Goal: Transaction & Acquisition: Purchase product/service

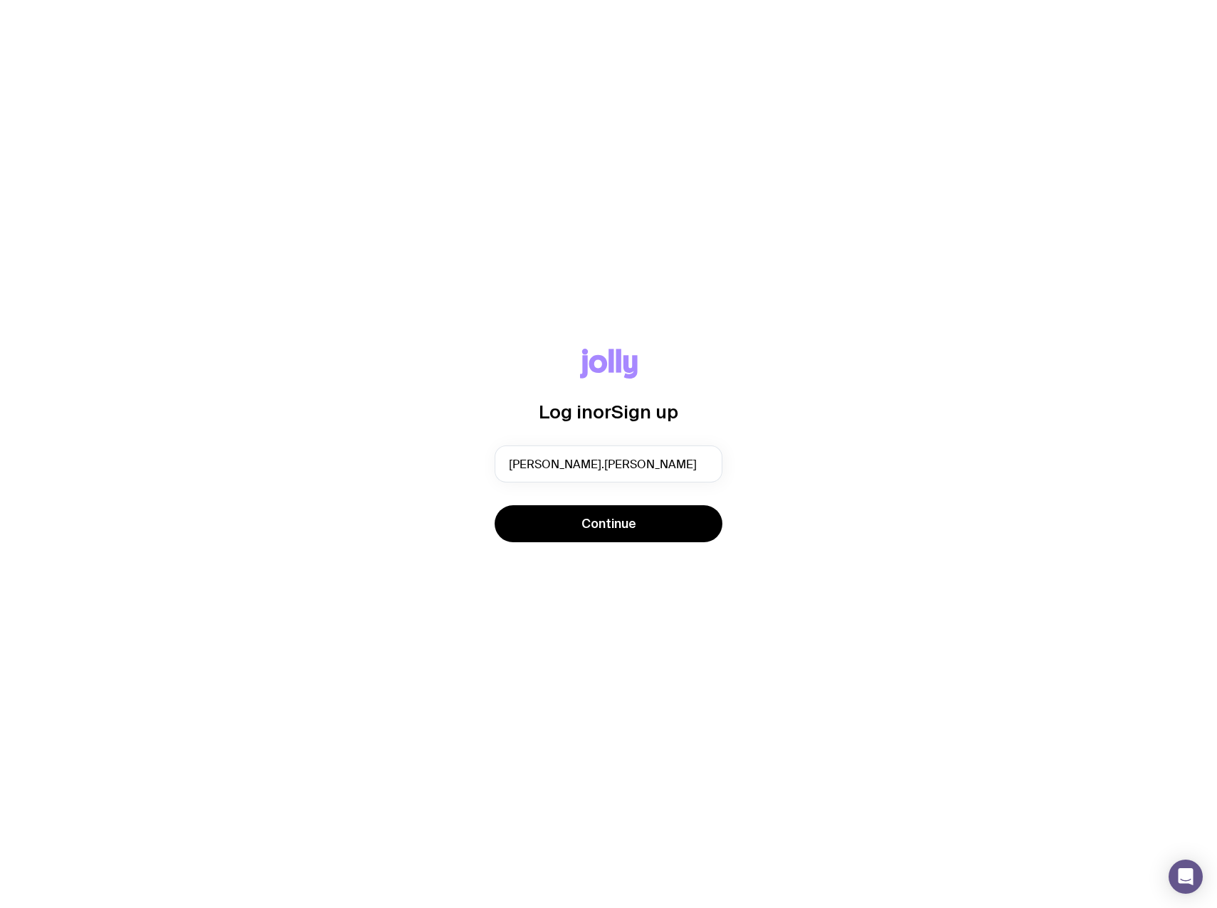
type input "[PERSON_NAME][EMAIL_ADDRESS][PERSON_NAME][DOMAIN_NAME]"
click at [567, 524] on button "Continue" at bounding box center [608, 523] width 228 height 37
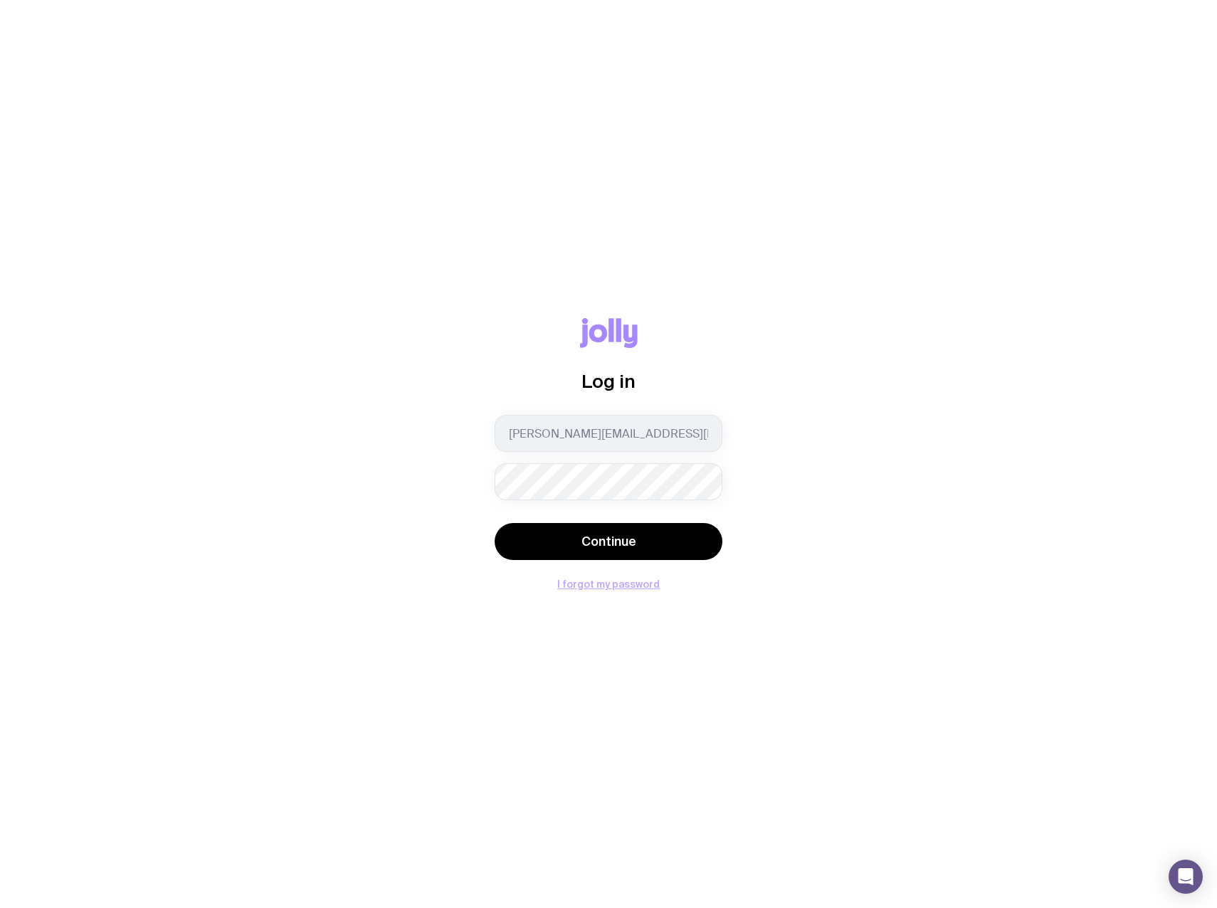
click at [494, 523] on button "Continue" at bounding box center [608, 541] width 228 height 37
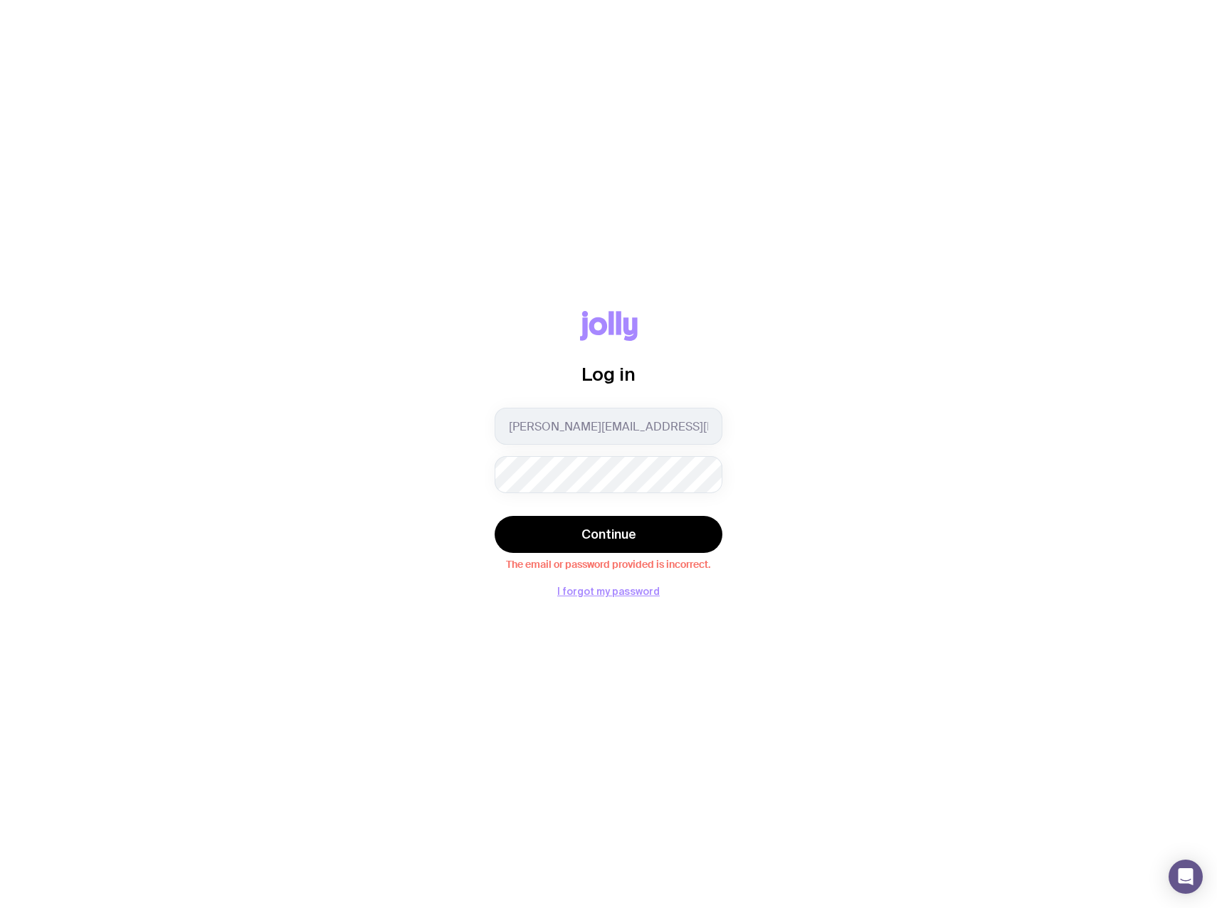
click at [586, 581] on div "Log in [PERSON_NAME][EMAIL_ADDRESS][PERSON_NAME][DOMAIN_NAME] Continue The emai…" at bounding box center [608, 453] width 228 height 285
click at [585, 586] on button "I forgot my password" at bounding box center [608, 591] width 102 height 11
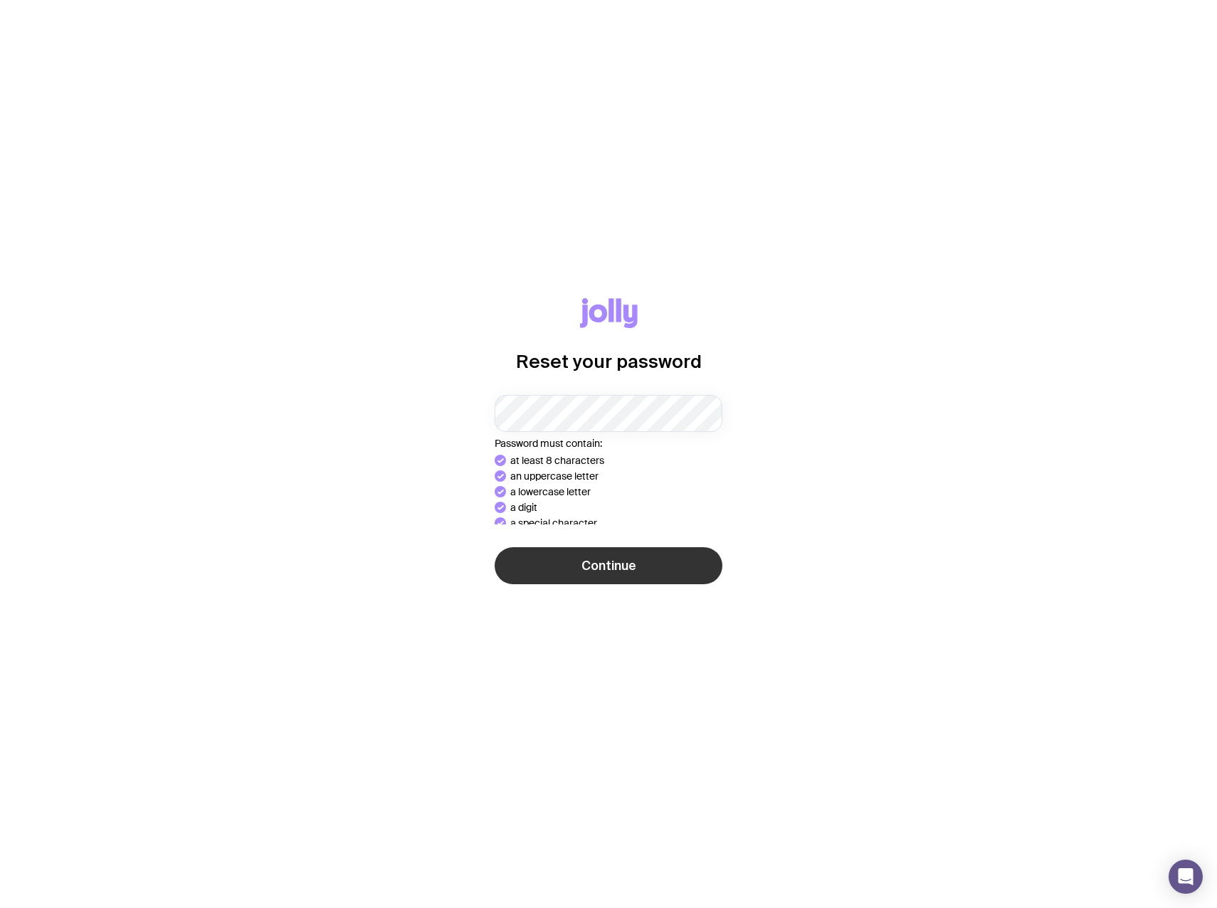
click at [580, 554] on button "Continue" at bounding box center [608, 565] width 228 height 37
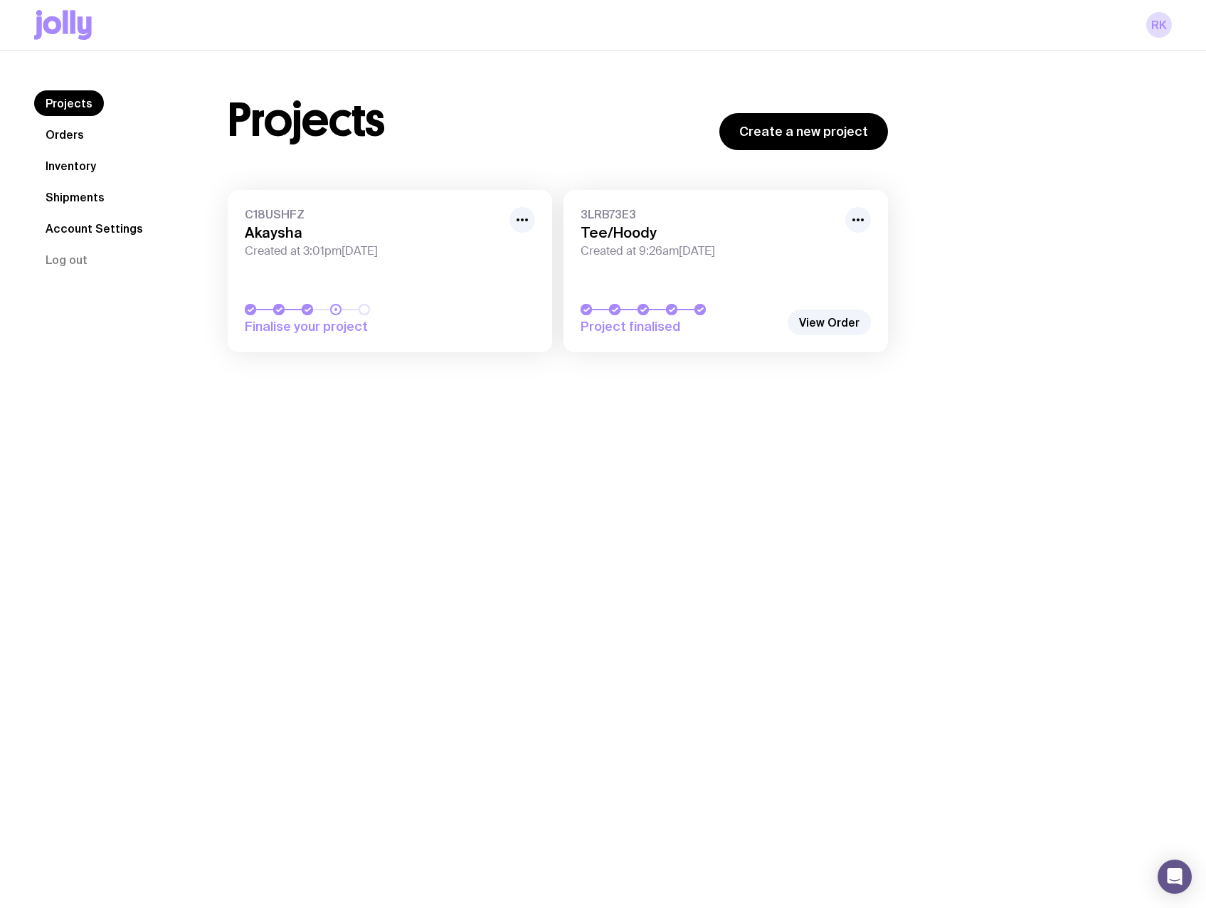
click at [298, 285] on link "C18USHFZ Akaysha Created at 3:01pm, Fri 15th Aug 2025 Finalise your project" at bounding box center [390, 271] width 324 height 162
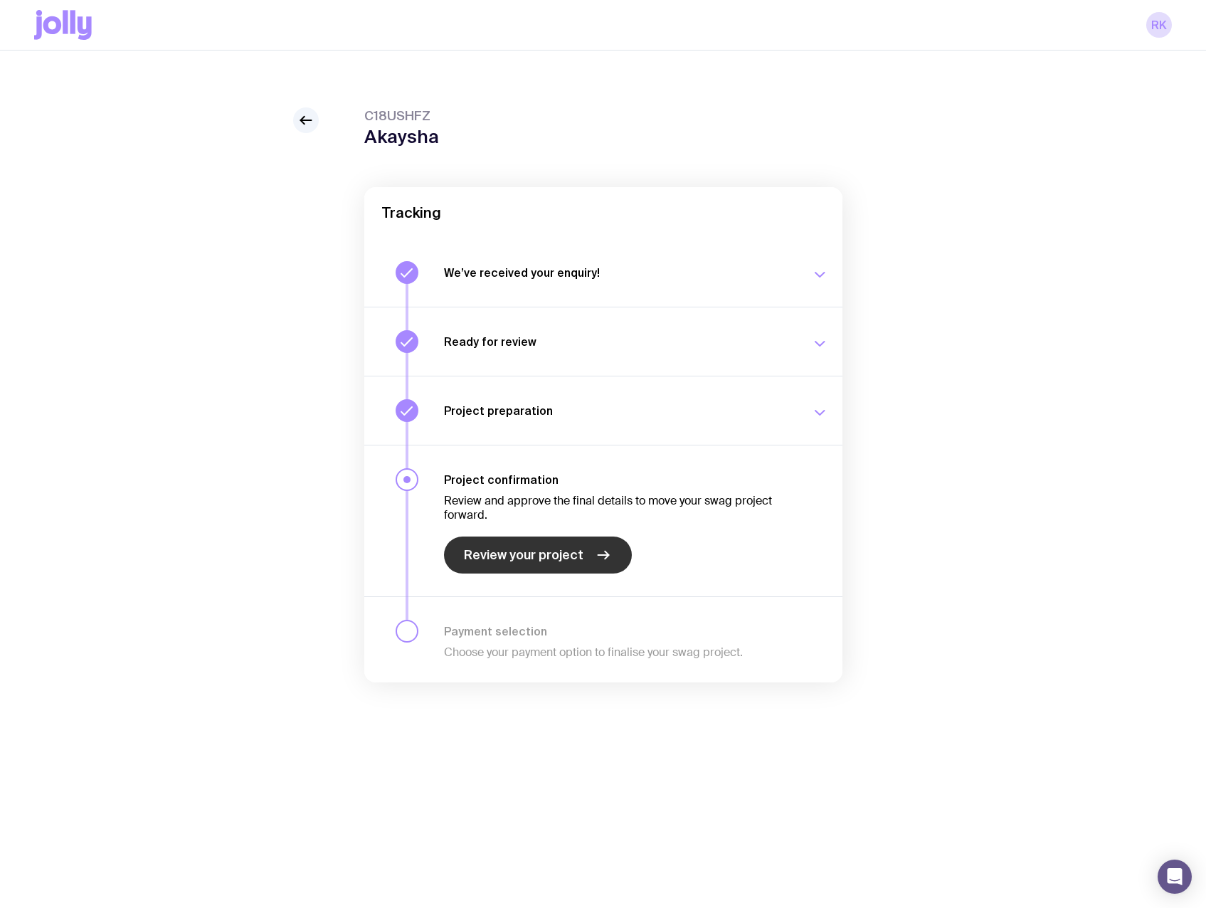
click at [526, 547] on span "Review your project" at bounding box center [524, 554] width 120 height 17
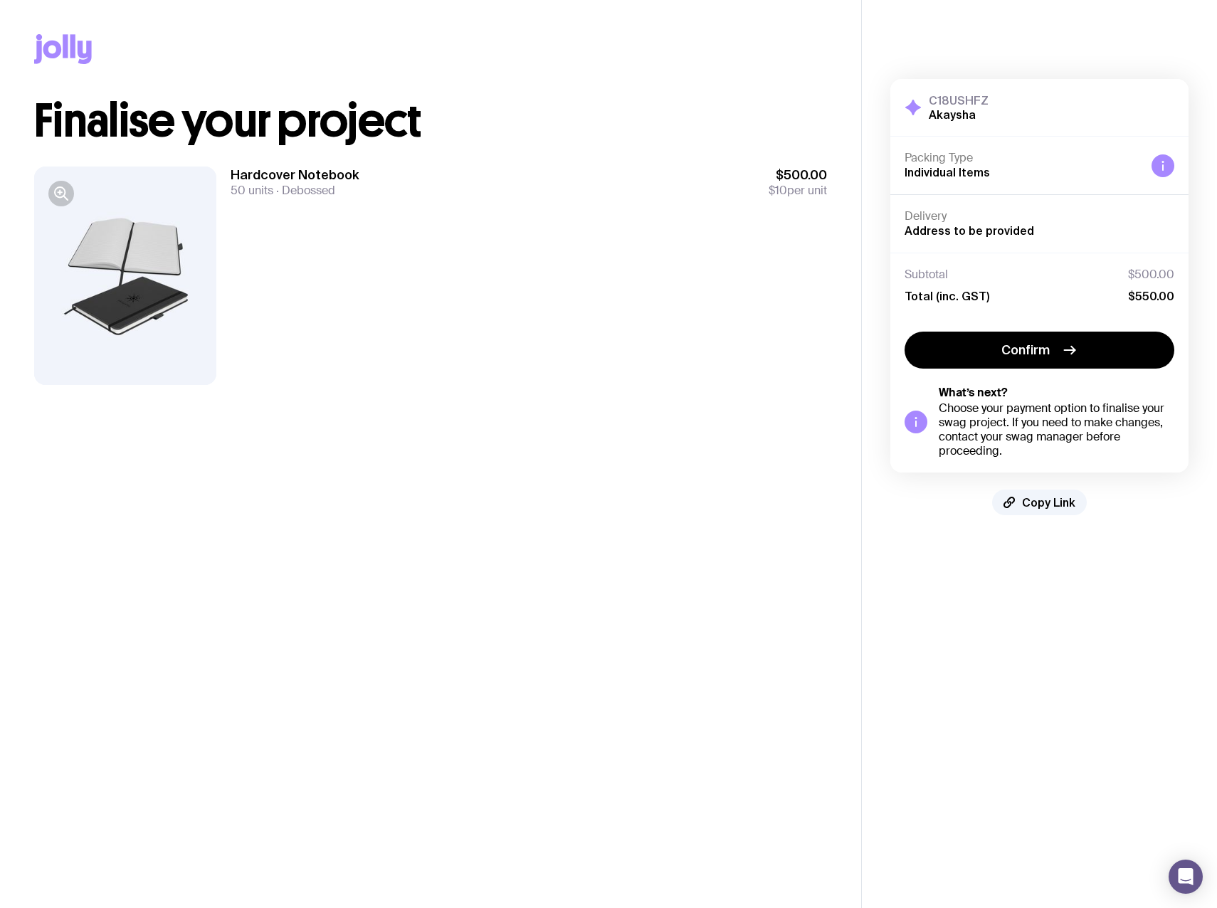
click at [135, 287] on div at bounding box center [125, 275] width 182 height 218
click at [1049, 360] on button "Confirm" at bounding box center [1039, 350] width 270 height 37
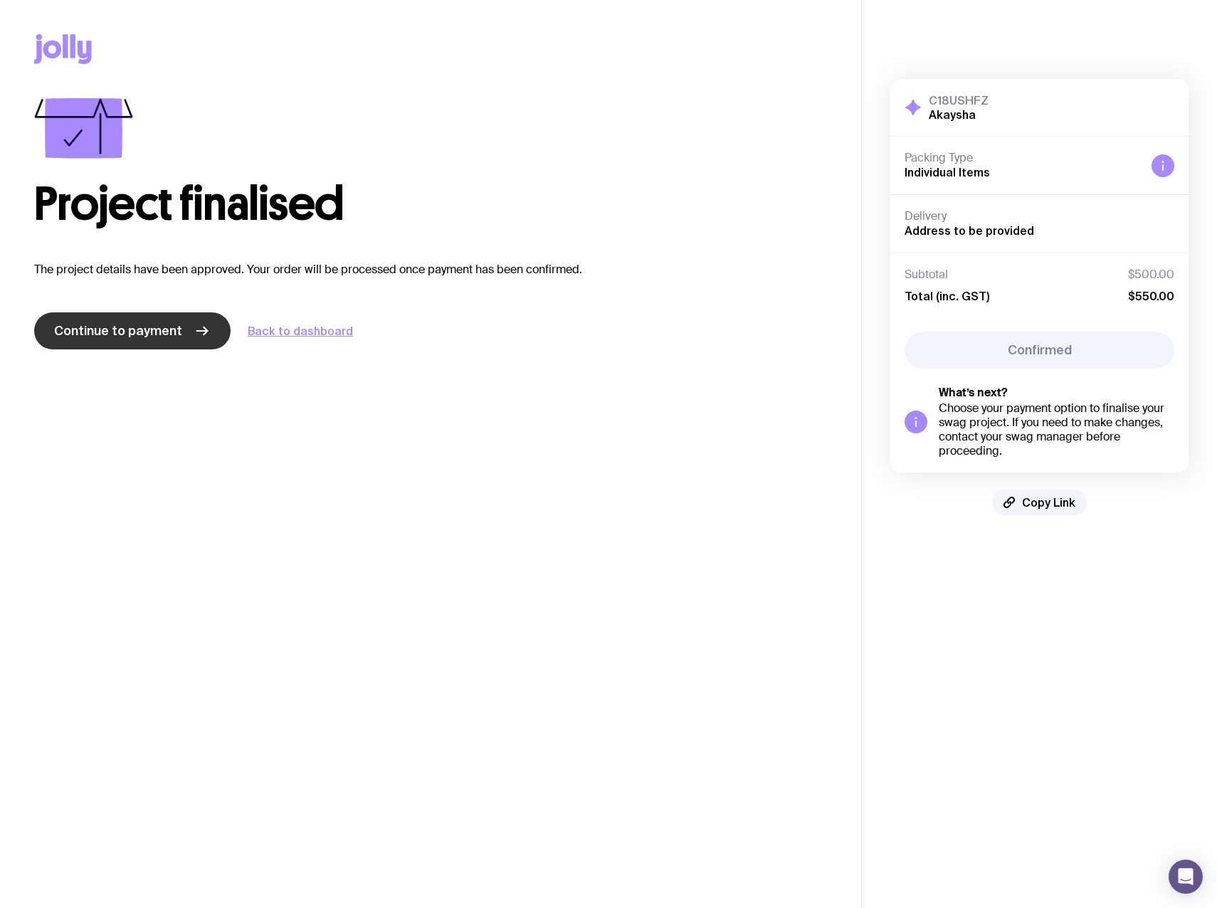
click at [121, 328] on span "Continue to payment" at bounding box center [118, 330] width 128 height 17
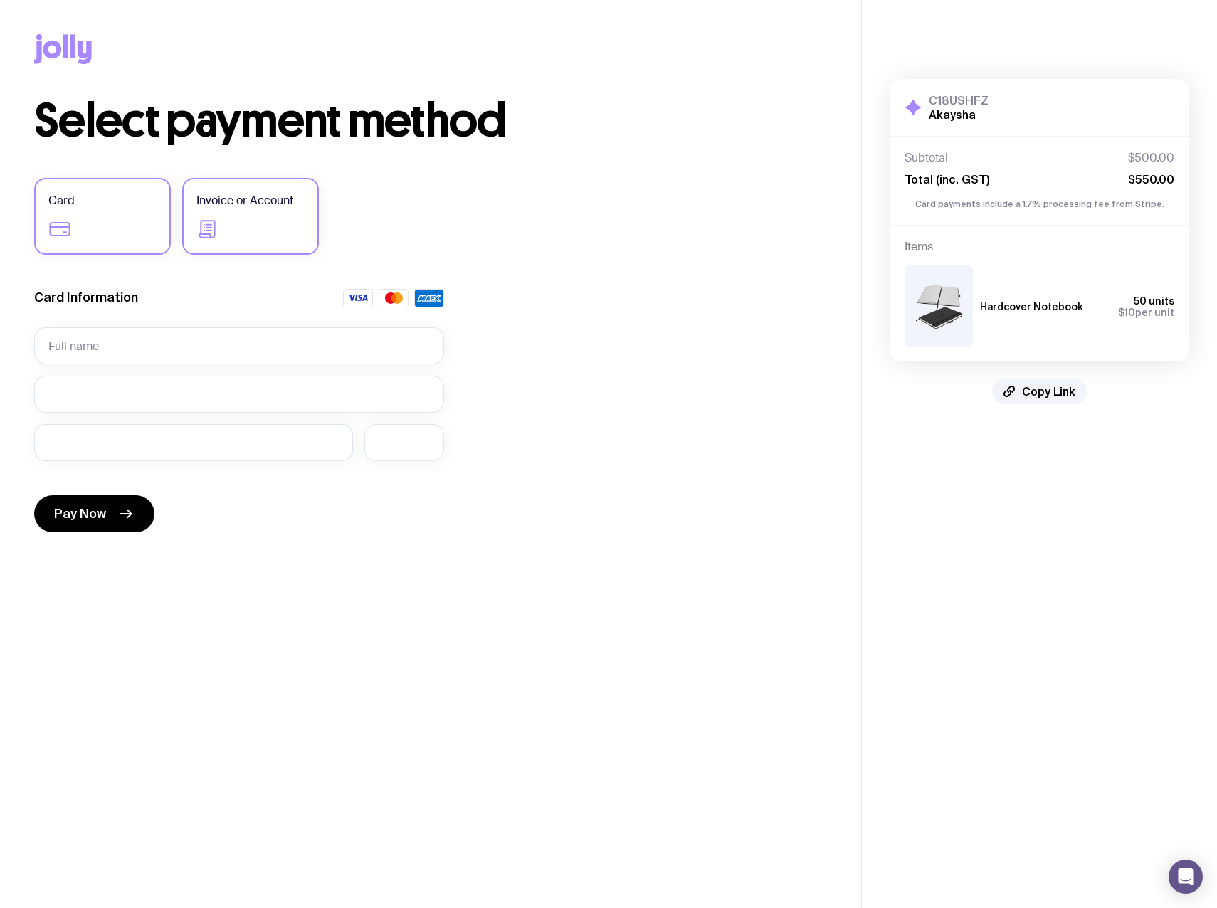
click at [221, 226] on label "Invoice or Account" at bounding box center [250, 216] width 137 height 77
click at [0, 0] on input "Invoice or Account" at bounding box center [0, 0] width 0 height 0
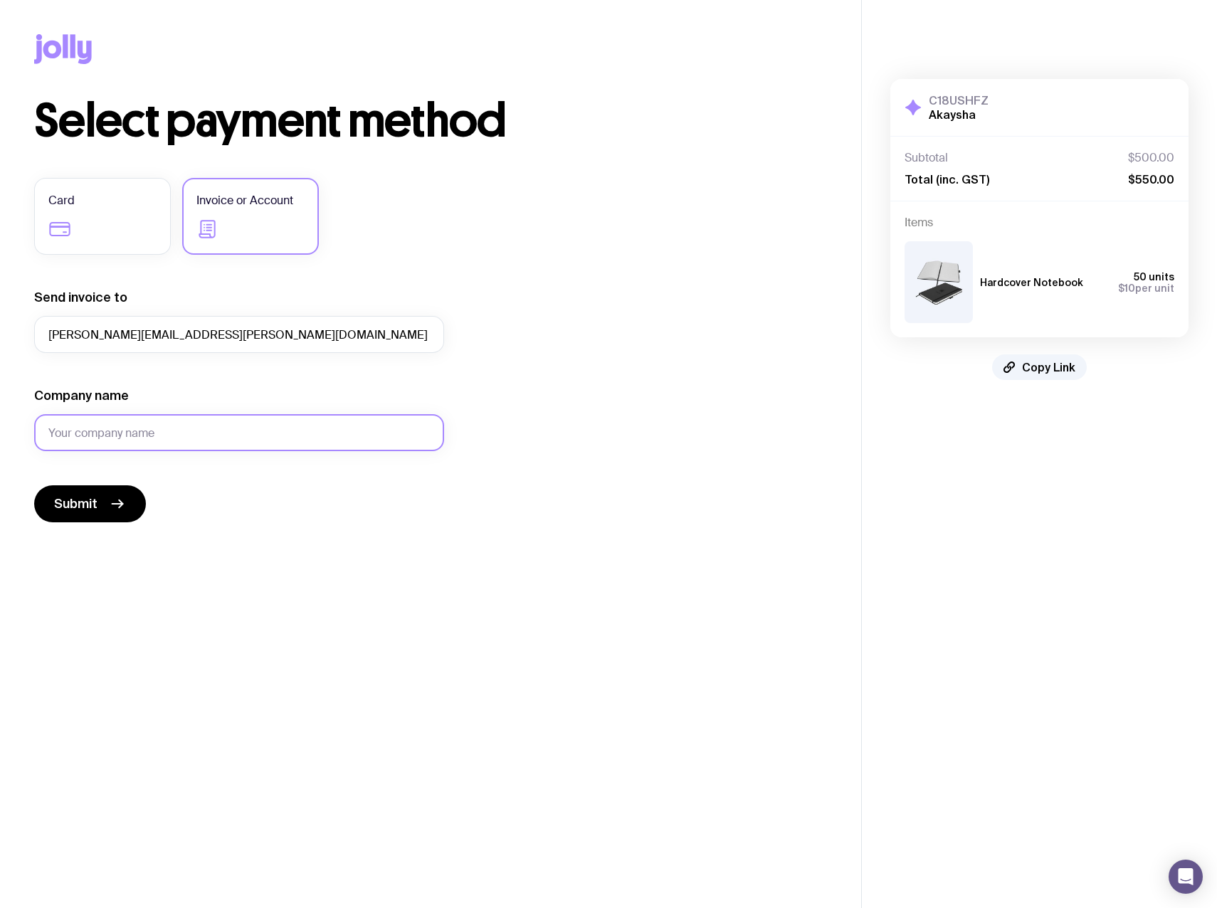
click at [140, 432] on input "Company name" at bounding box center [239, 432] width 410 height 37
type input "Akaysha Energy"
click at [97, 515] on button "Submit" at bounding box center [90, 503] width 112 height 37
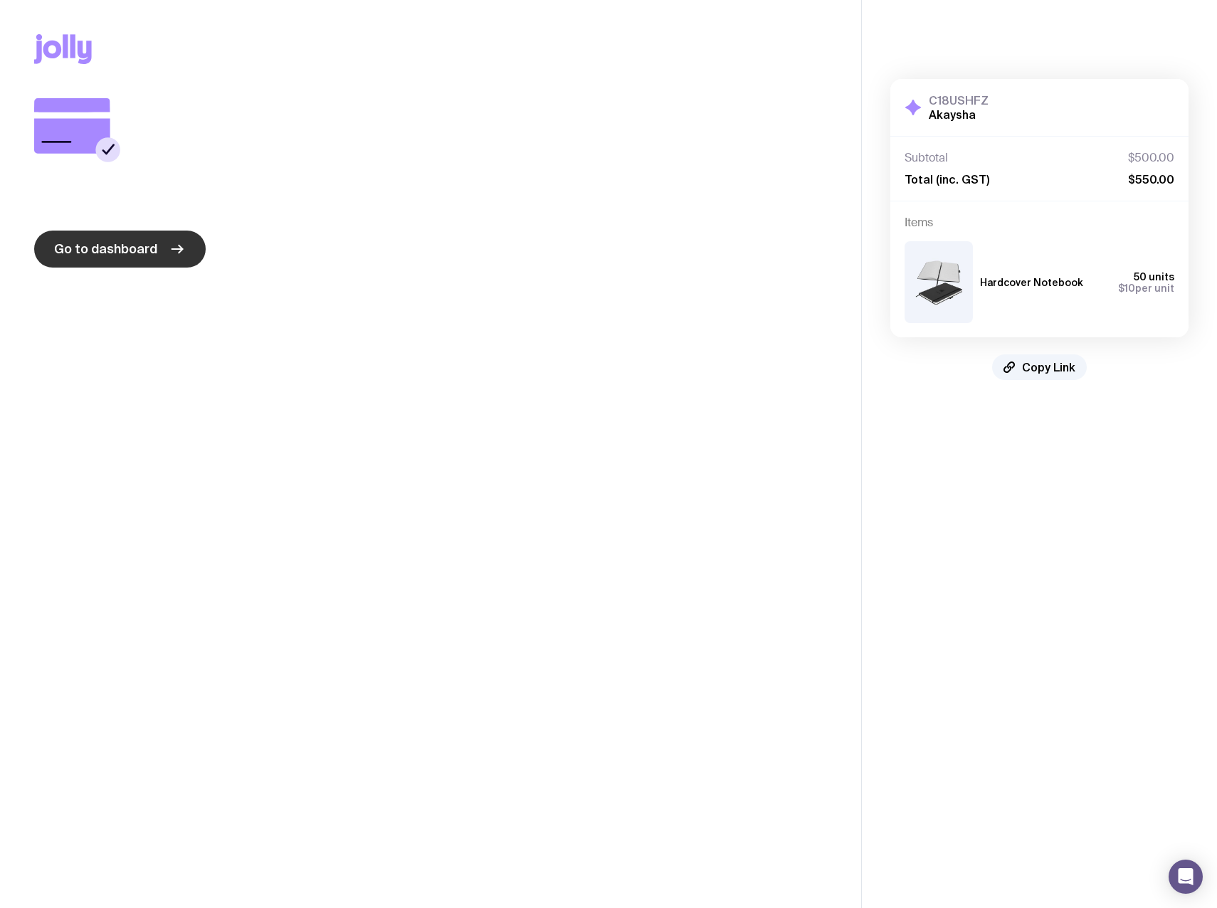
click at [130, 249] on span "Go to dashboard" at bounding box center [105, 248] width 103 height 17
